Goal: Feedback & Contribution: Contribute content

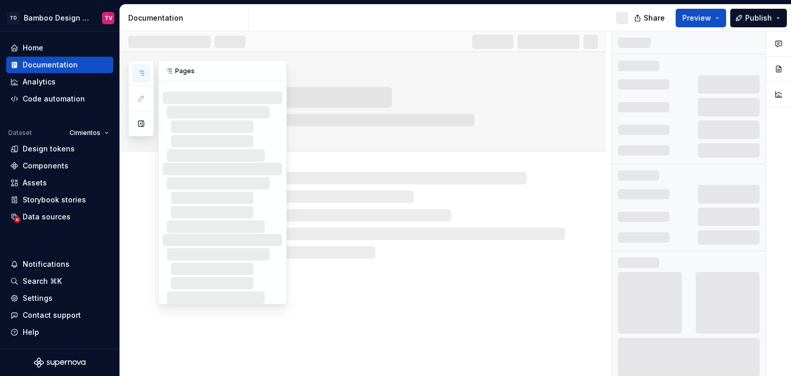
click at [142, 68] on button "button" at bounding box center [141, 73] width 19 height 19
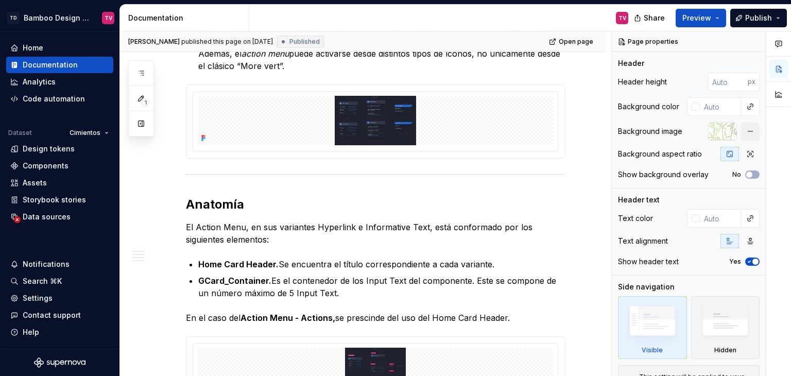
scroll to position [204, 0]
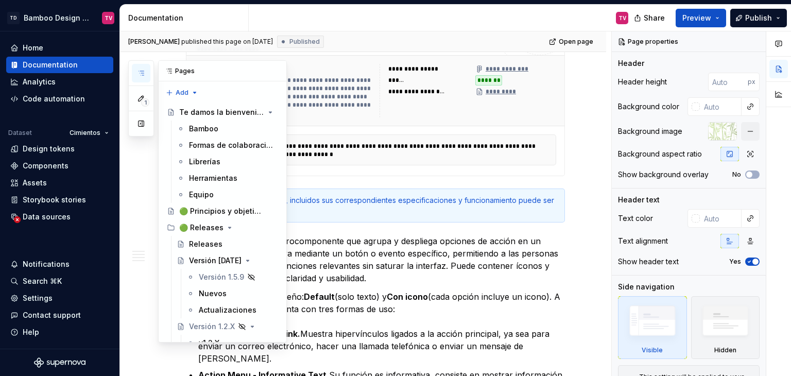
click at [138, 73] on icon "button" at bounding box center [141, 73] width 8 height 8
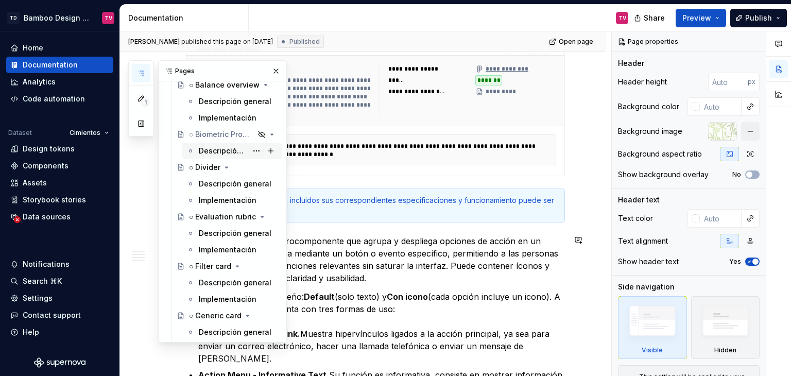
scroll to position [2368, 0]
click at [213, 279] on div "Descripción general" at bounding box center [223, 281] width 48 height 10
click at [215, 280] on div "Descripción general" at bounding box center [223, 281] width 48 height 10
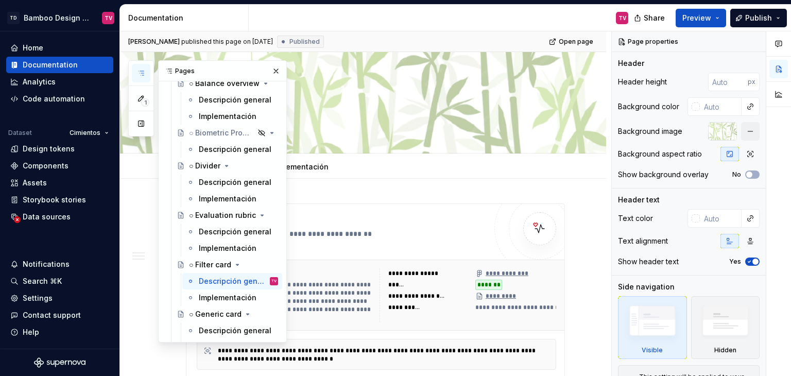
drag, startPoint x: 272, startPoint y: 70, endPoint x: 408, endPoint y: 211, distance: 195.9
click at [272, 70] on button "button" at bounding box center [276, 71] width 14 height 14
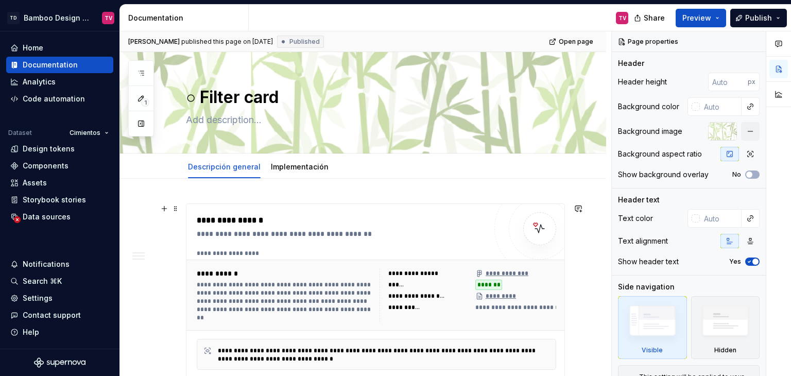
type textarea "*"
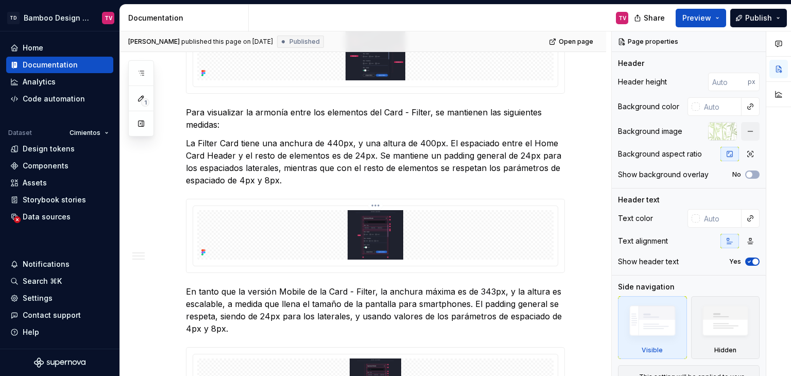
scroll to position [927, 0]
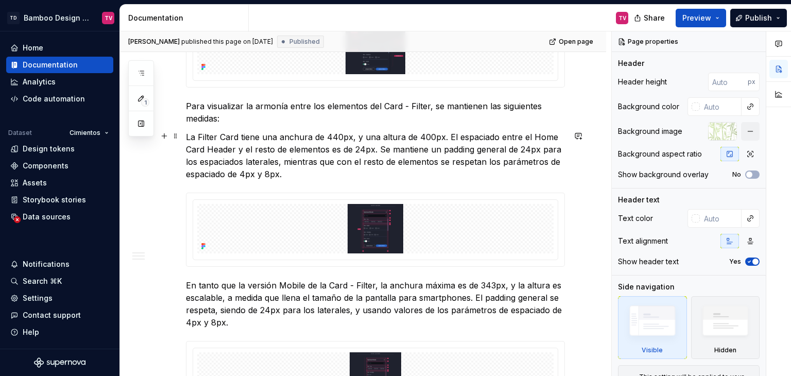
click at [239, 131] on p "La Filter Card tiene una anchura de 440px, y una altura de 400px. El espaciado …" at bounding box center [375, 155] width 379 height 49
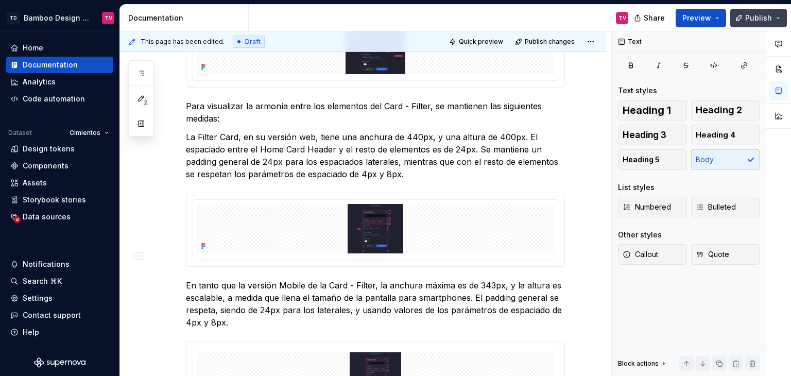
click at [750, 19] on span "Publish" at bounding box center [758, 18] width 27 height 10
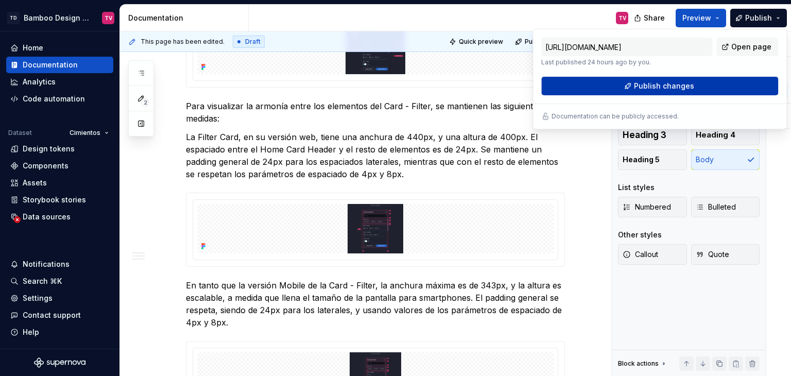
click at [641, 85] on span "Publish changes" at bounding box center [664, 86] width 60 height 10
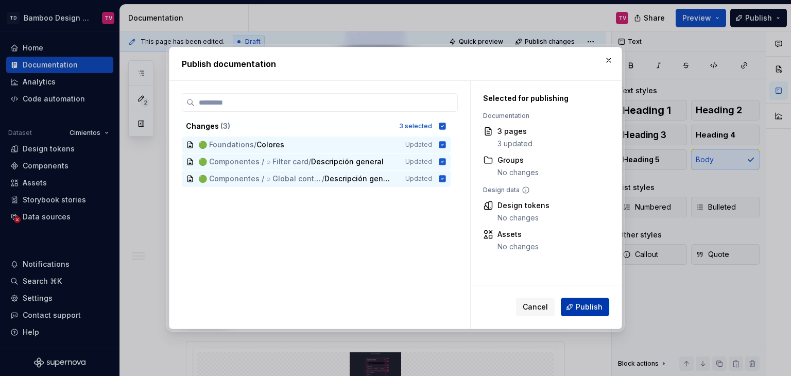
click at [591, 307] on span "Publish" at bounding box center [589, 307] width 27 height 10
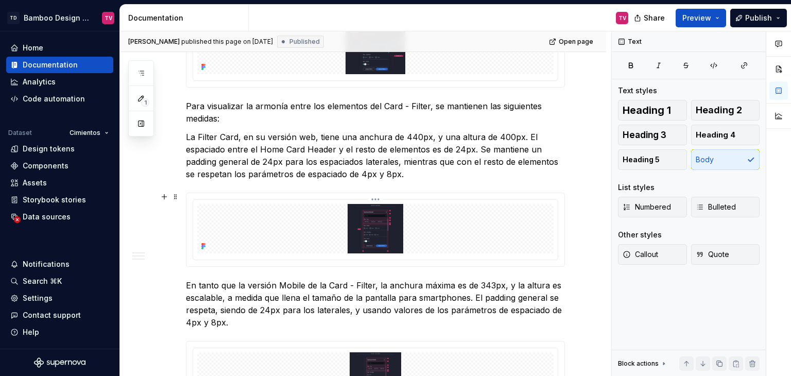
scroll to position [1133, 0]
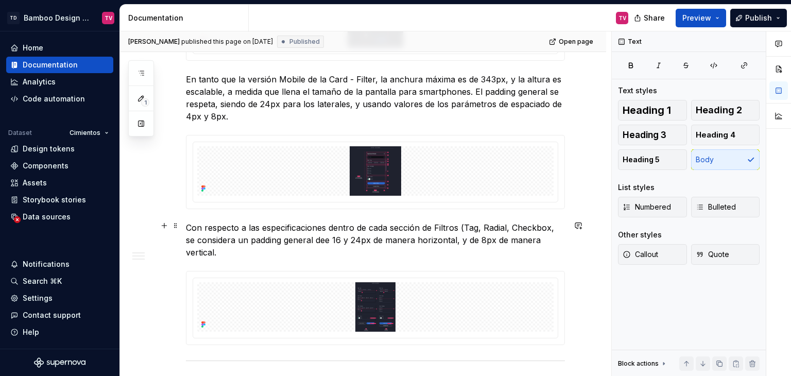
click at [325, 235] on p "Con respecto a las especificaciones dentro de cada sección de Filtros (Tag, Rad…" at bounding box center [375, 239] width 379 height 37
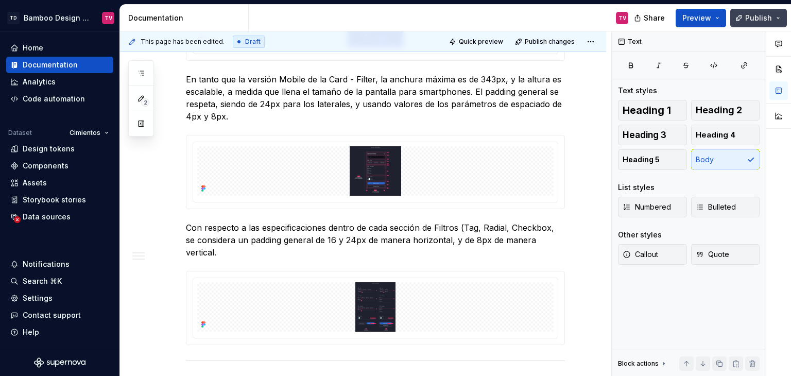
click at [745, 15] on button "Publish" at bounding box center [758, 18] width 57 height 19
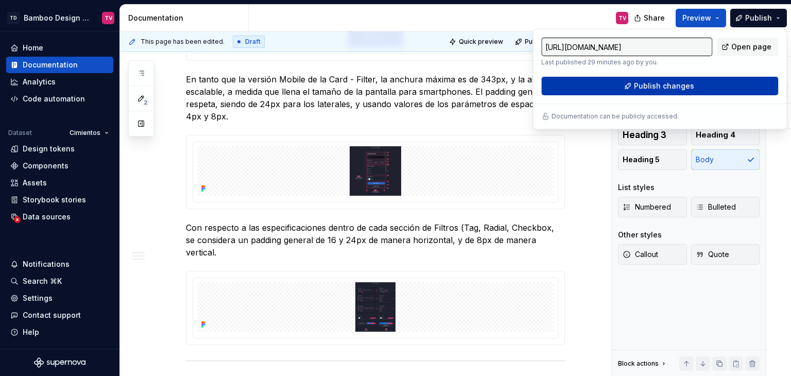
click at [669, 90] on span "Publish changes" at bounding box center [664, 86] width 60 height 10
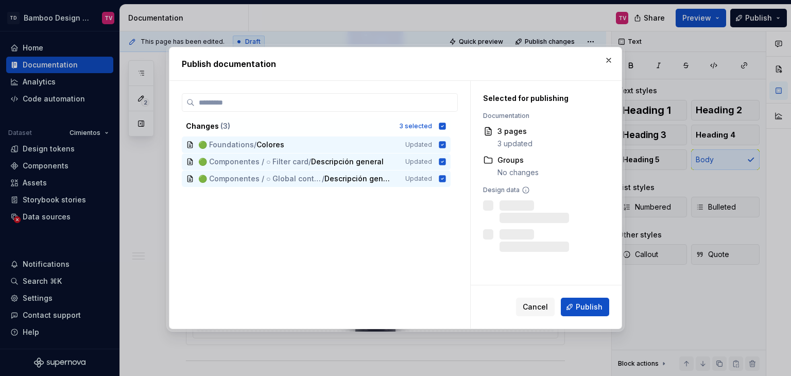
drag, startPoint x: 575, startPoint y: 307, endPoint x: 514, endPoint y: 268, distance: 71.8
click at [575, 307] on button "Publish" at bounding box center [585, 307] width 48 height 19
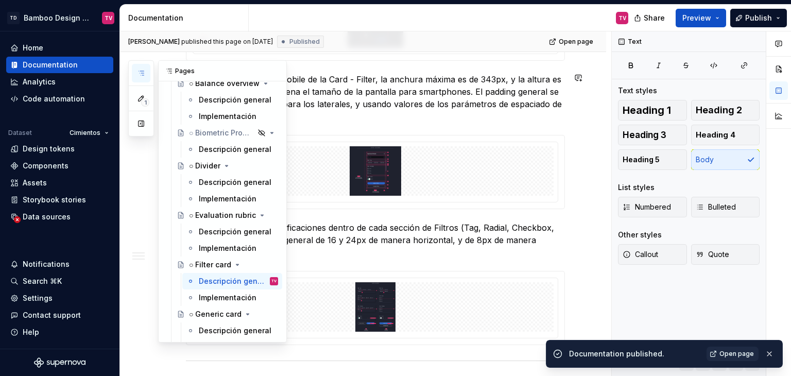
click at [145, 75] on button "button" at bounding box center [141, 73] width 19 height 19
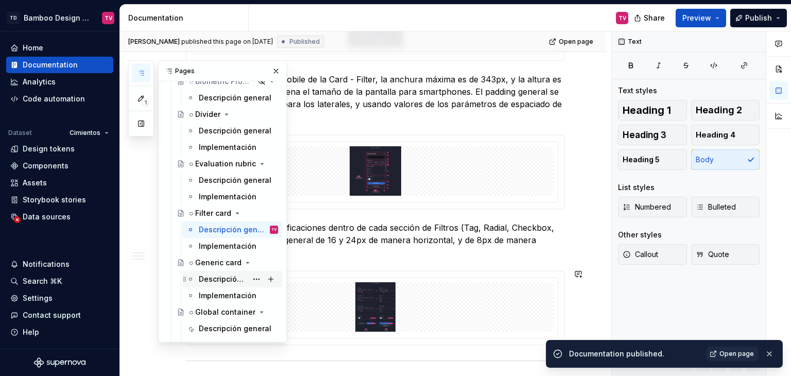
click at [220, 286] on div "Descripción general" at bounding box center [238, 279] width 79 height 14
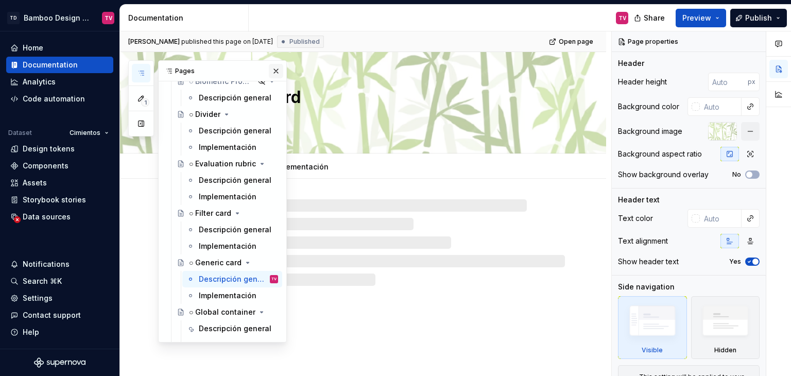
click at [272, 72] on button "button" at bounding box center [276, 71] width 14 height 14
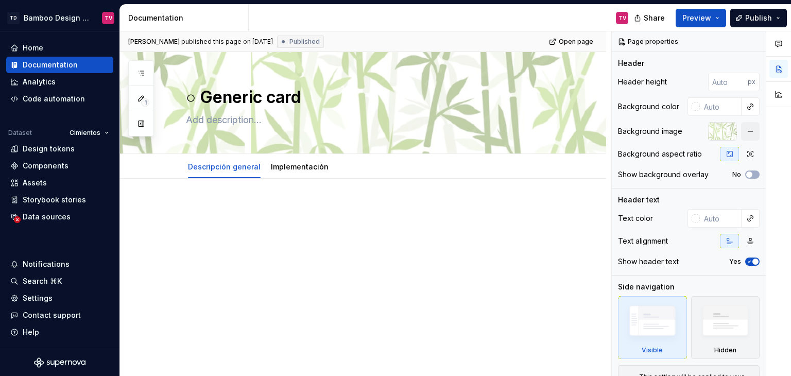
type textarea "*"
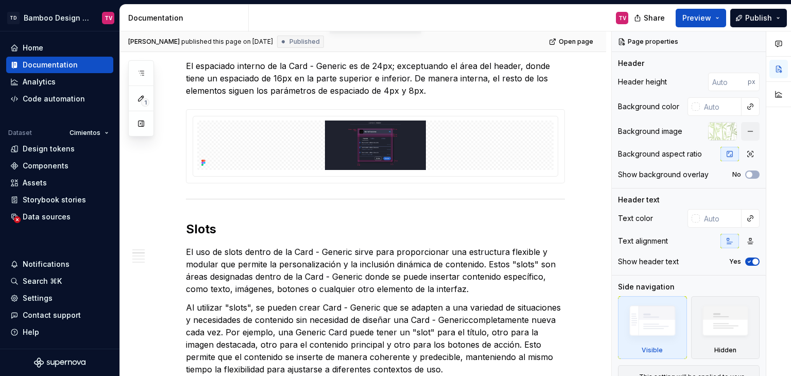
scroll to position [1184, 0]
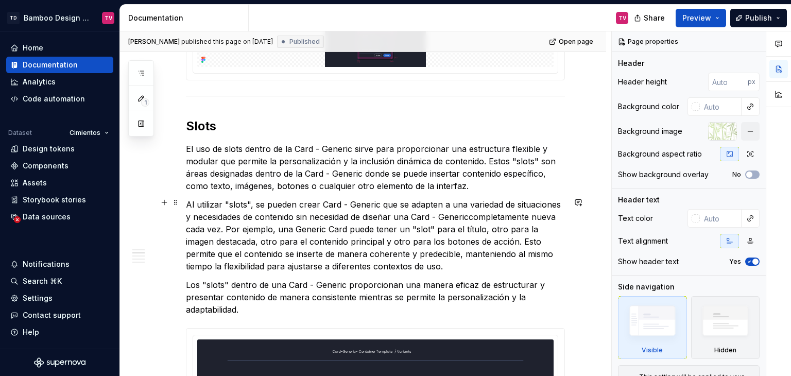
click at [471, 213] on p "Al utilizar "slots", se pueden crear Card - Generic que se adapten a una varied…" at bounding box center [375, 235] width 379 height 74
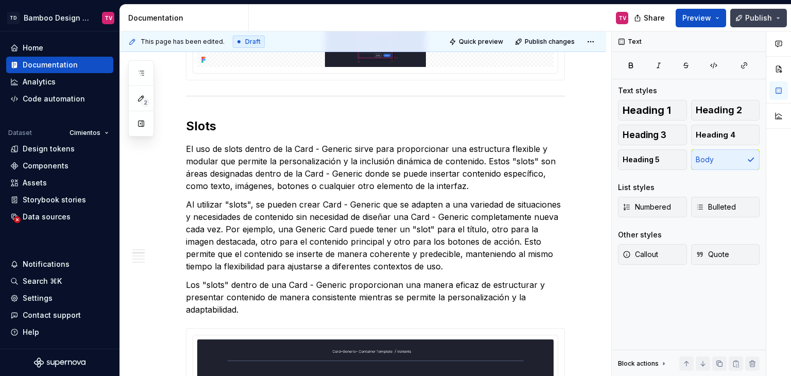
click at [756, 18] on span "Publish" at bounding box center [758, 18] width 27 height 10
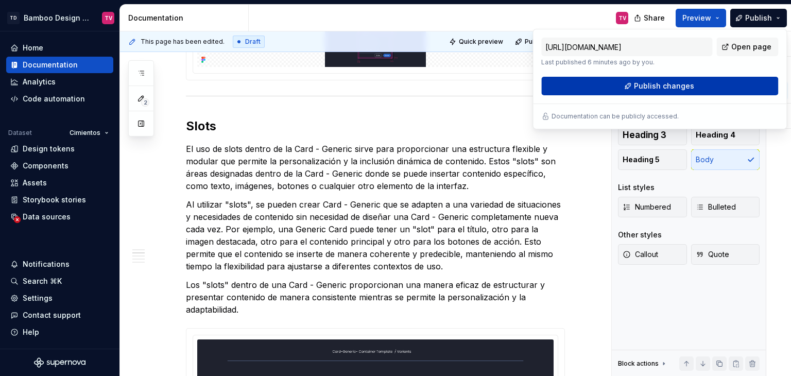
click at [687, 87] on span "Publish changes" at bounding box center [664, 86] width 60 height 10
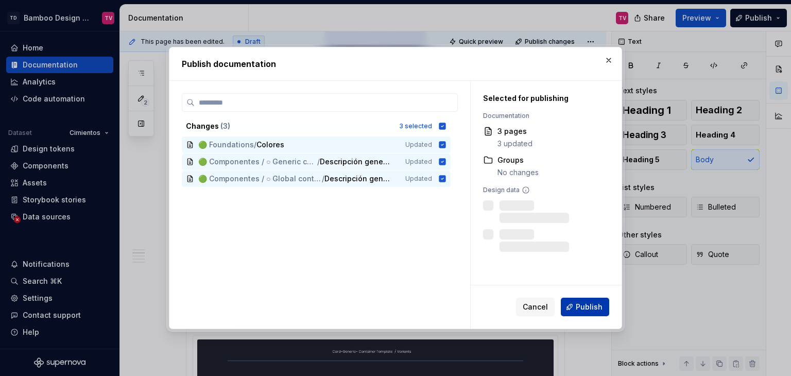
click at [582, 305] on span "Publish" at bounding box center [589, 307] width 27 height 10
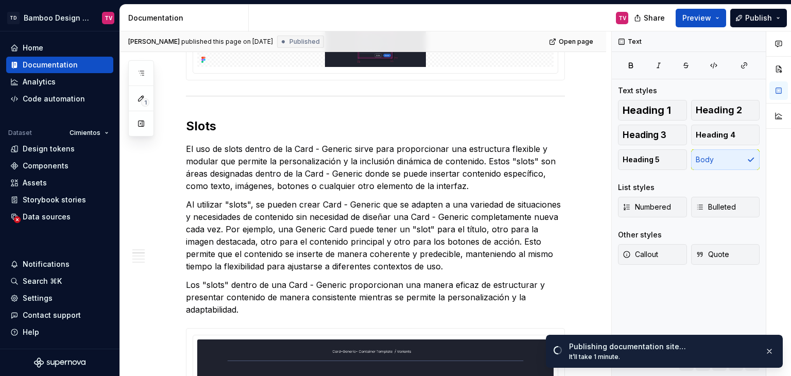
type textarea "*"
